Goal: Check status: Check status

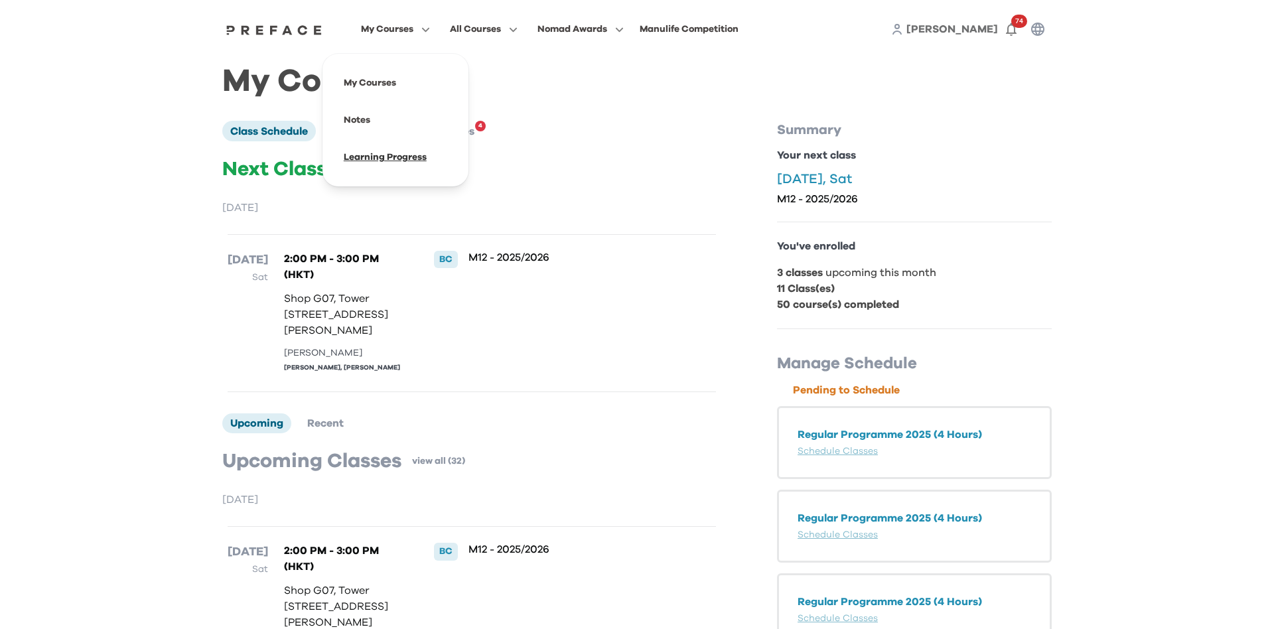
click at [372, 161] on span at bounding box center [395, 157] width 125 height 37
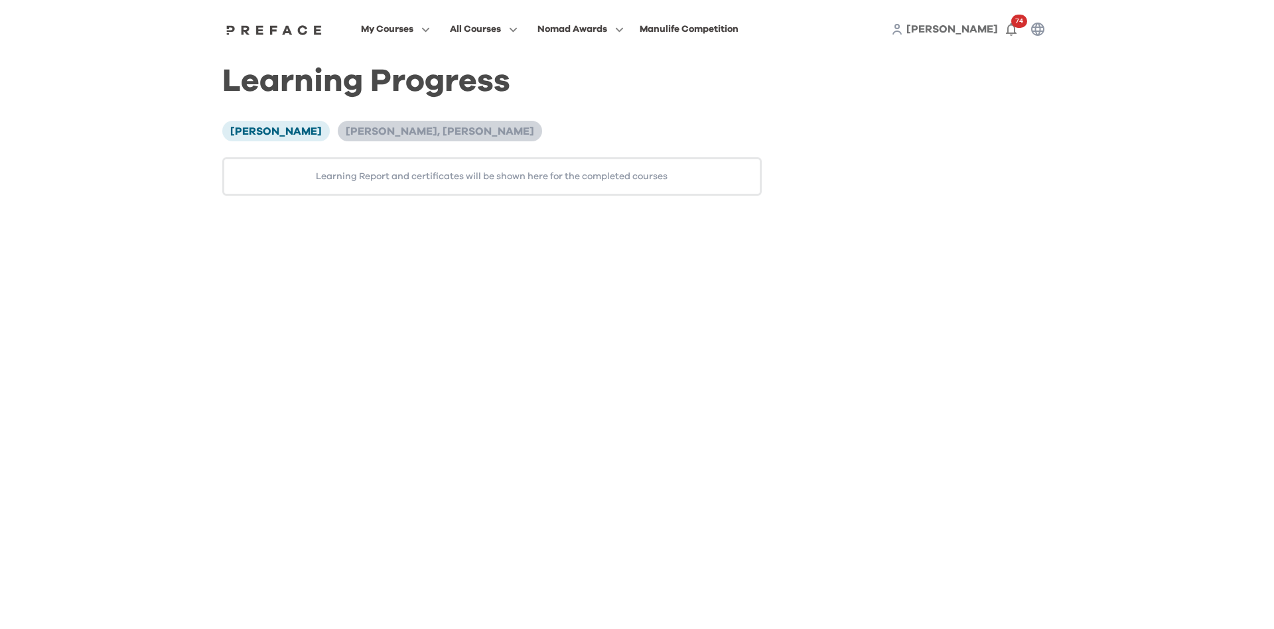
click at [389, 124] on li "[PERSON_NAME], [PERSON_NAME]" at bounding box center [440, 131] width 204 height 20
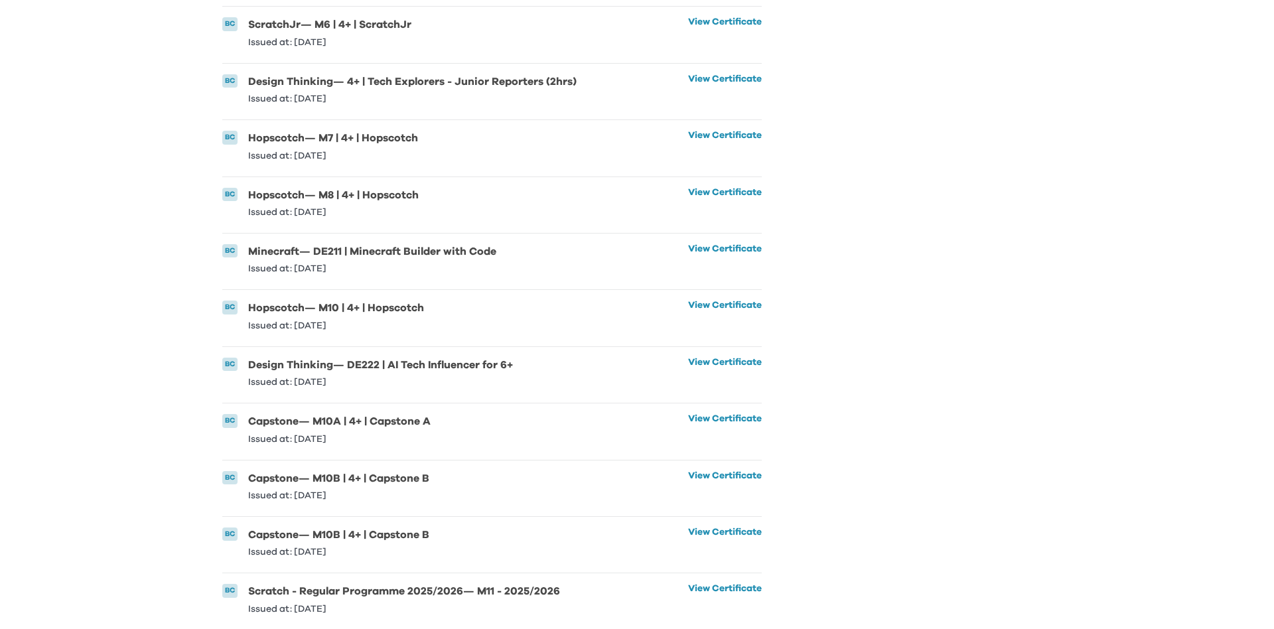
scroll to position [1429, 0]
click at [697, 589] on link "View Certificate" at bounding box center [725, 597] width 74 height 29
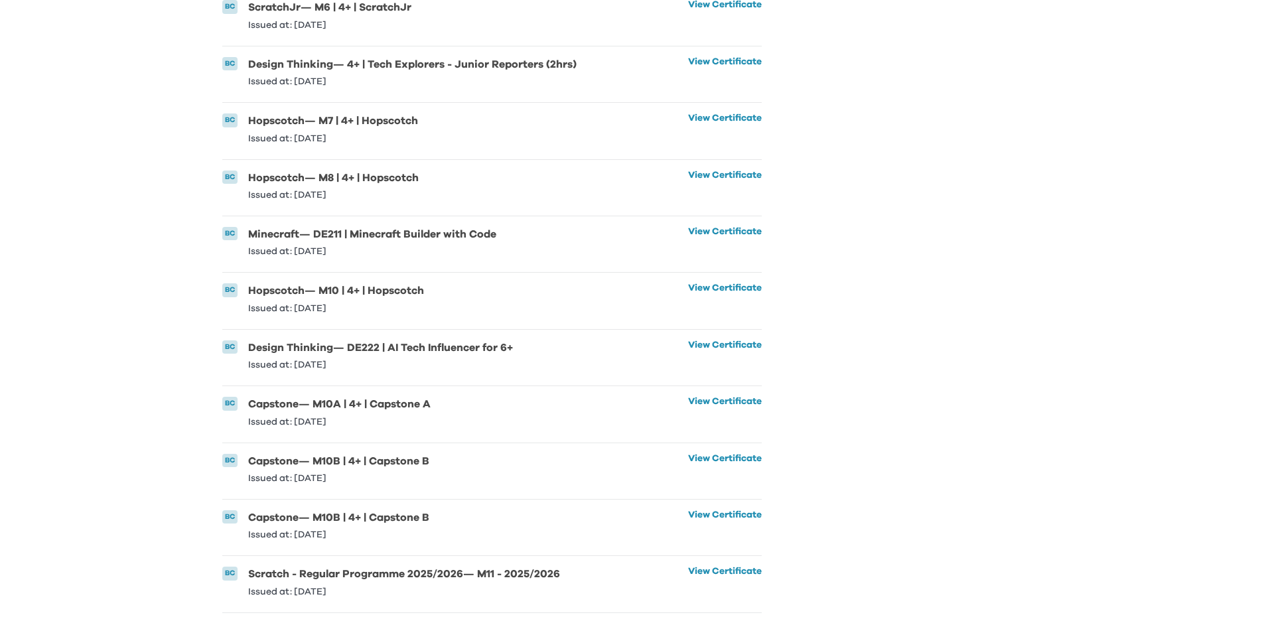
click at [730, 563] on li "BC Scratch - Regular Programme 2025/2026 — M11 - 2025/2026 Issued at: [DATE] Vi…" at bounding box center [492, 584] width 540 height 56
click at [730, 569] on link "View Certificate" at bounding box center [725, 581] width 74 height 29
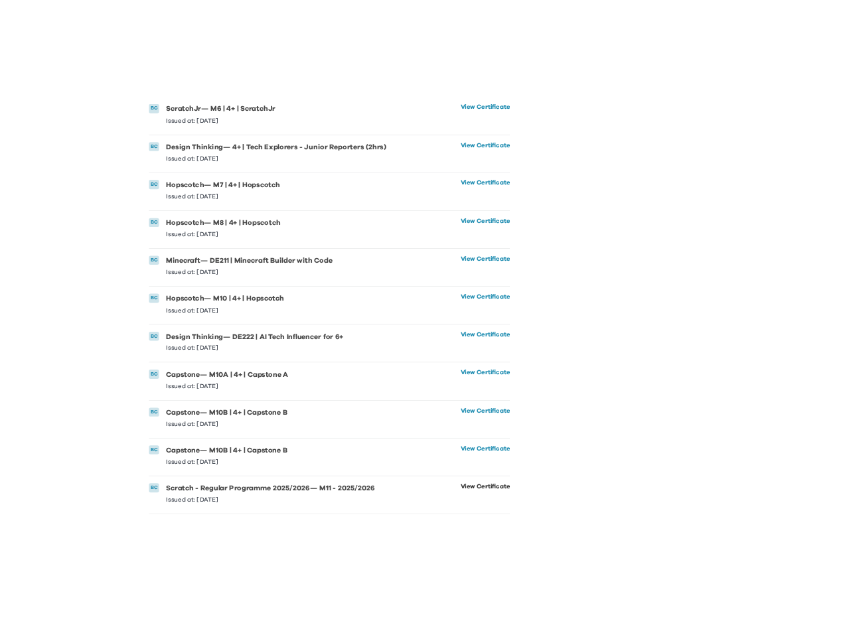
scroll to position [1459, 0]
